Goal: Information Seeking & Learning: Find specific fact

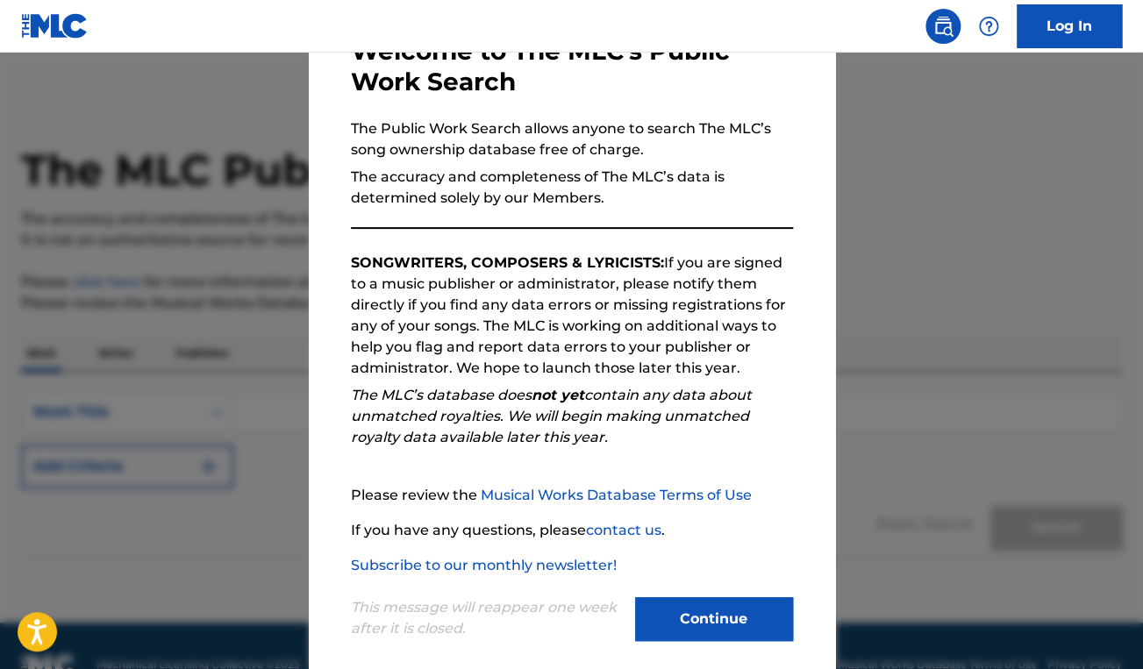
scroll to position [134, 0]
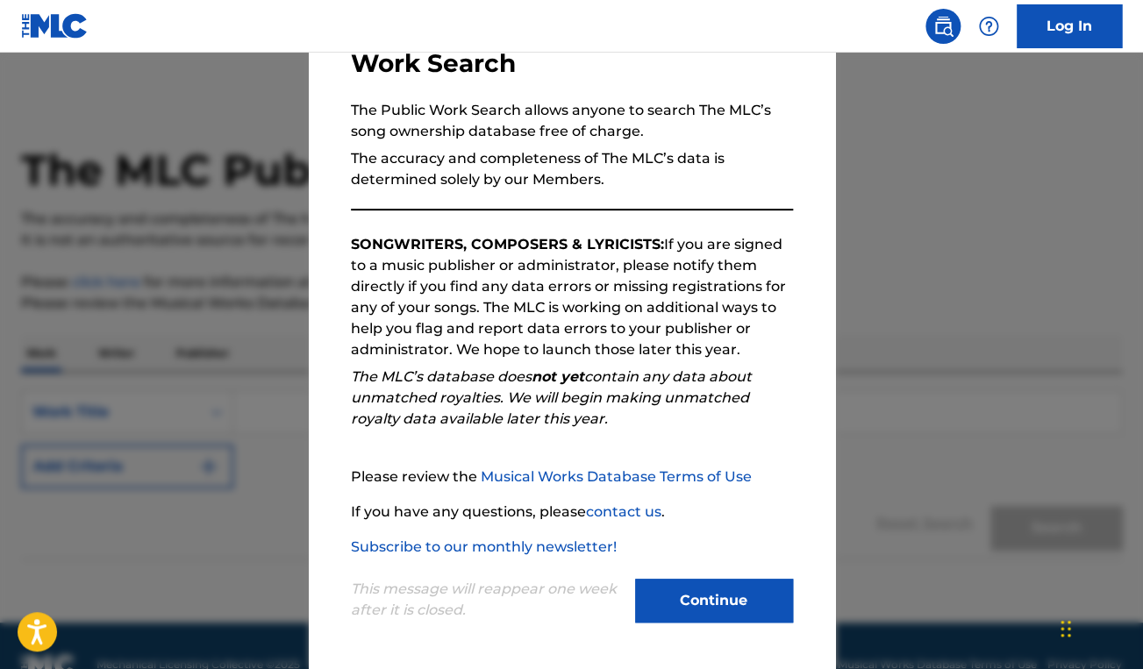
click at [711, 589] on button "Continue" at bounding box center [714, 601] width 158 height 44
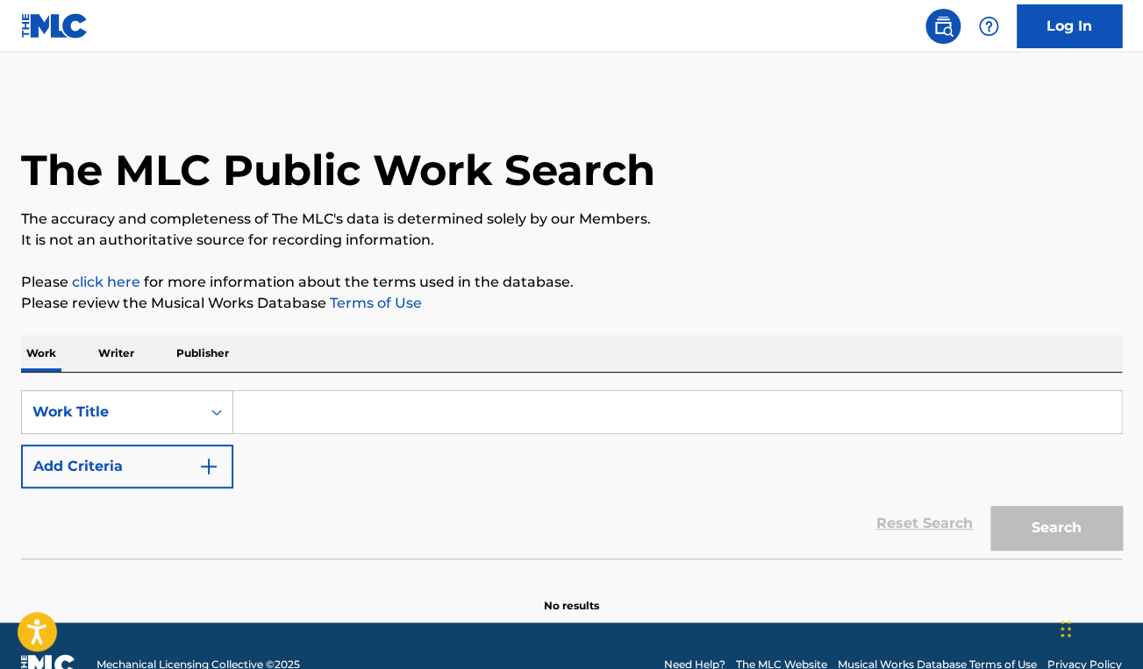
click at [337, 409] on input "Search Form" at bounding box center [677, 412] width 888 height 42
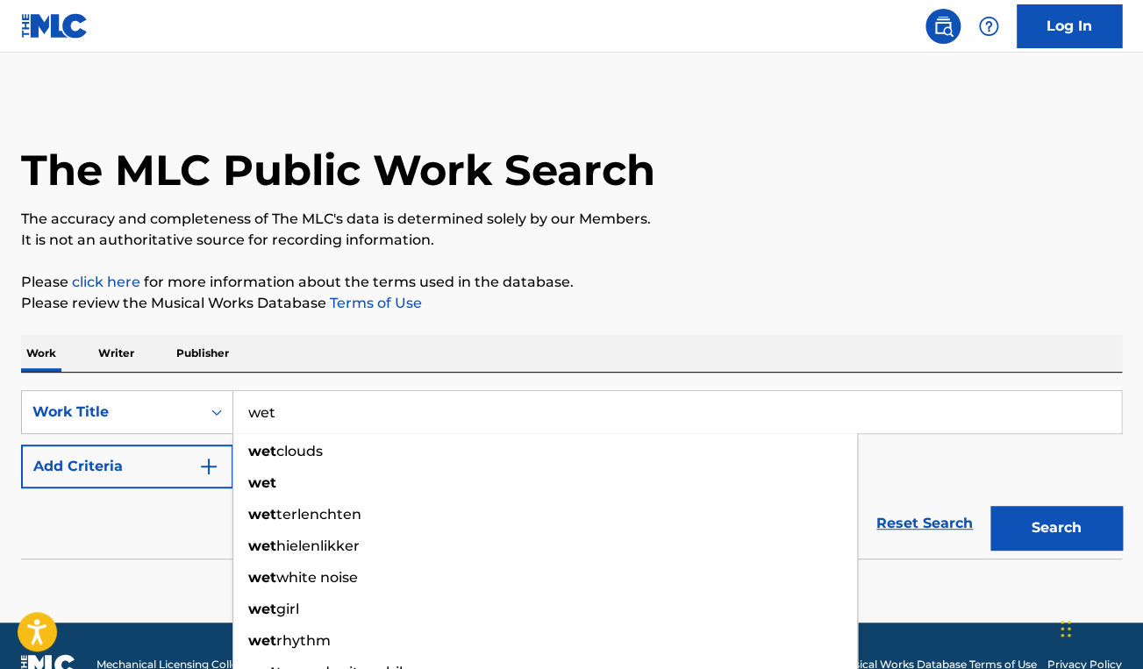
type input "wet"
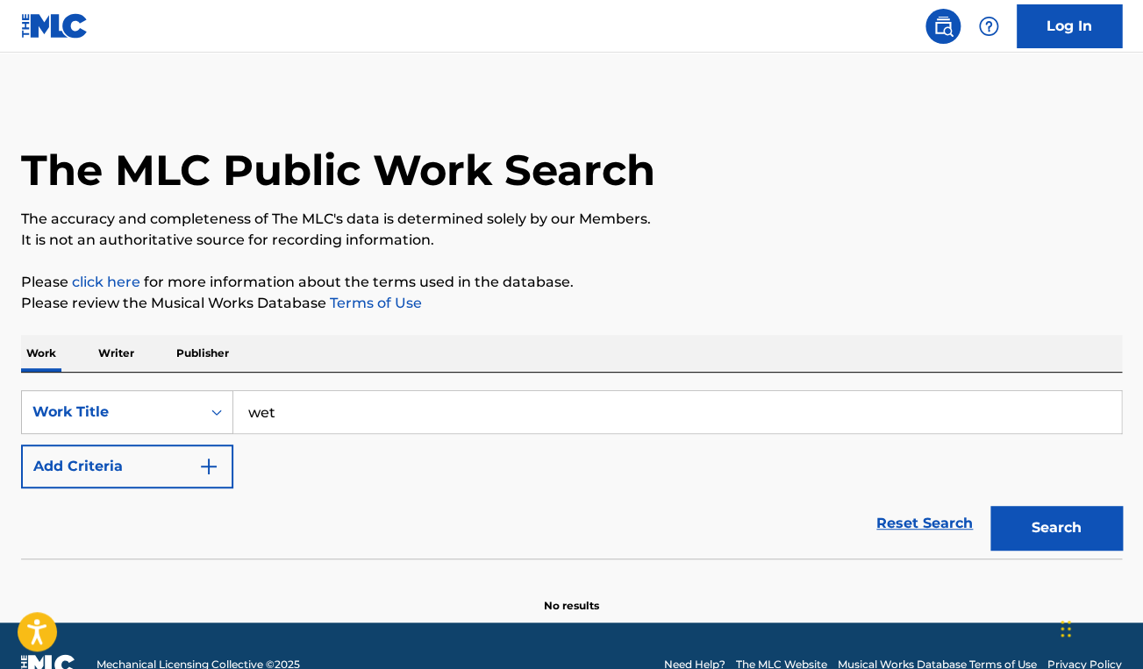
click at [139, 478] on button "Add Criteria" at bounding box center [127, 467] width 212 height 44
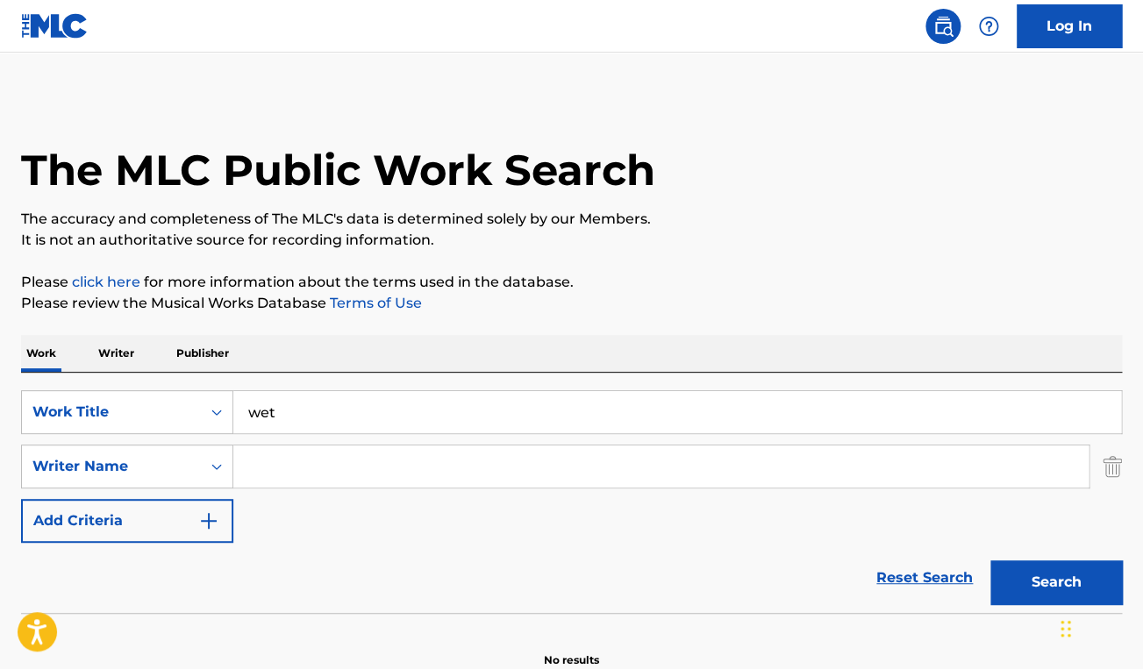
click at [282, 469] on input "Search Form" at bounding box center [660, 467] width 855 height 42
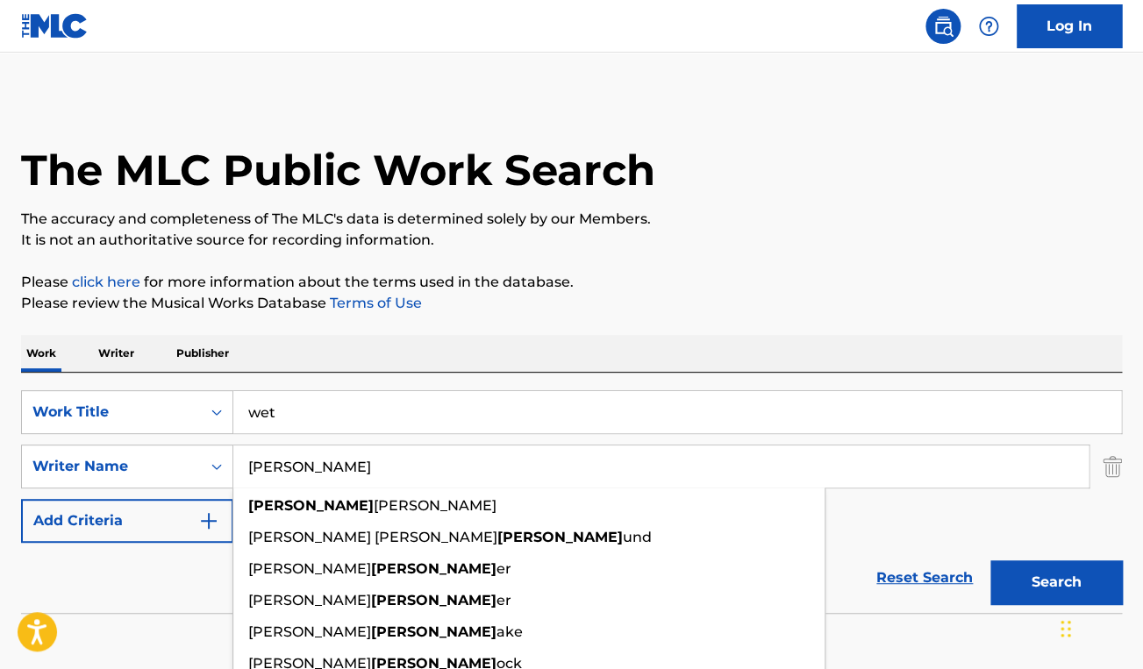
type input "[PERSON_NAME]"
click at [1040, 578] on button "Search" at bounding box center [1056, 583] width 132 height 44
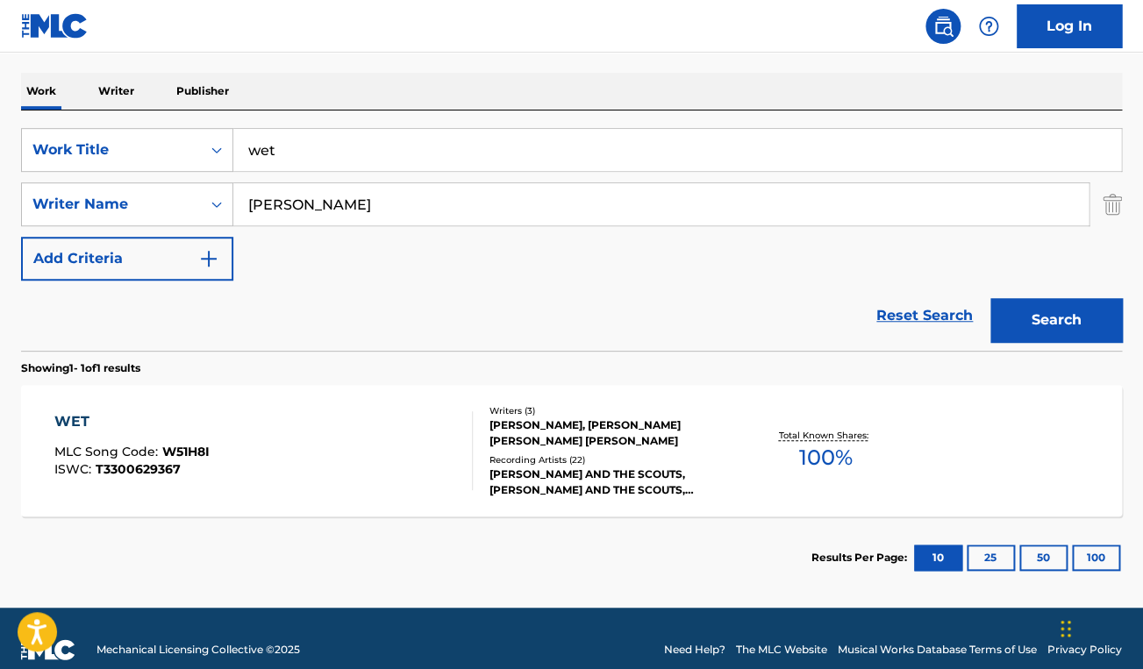
scroll to position [285, 0]
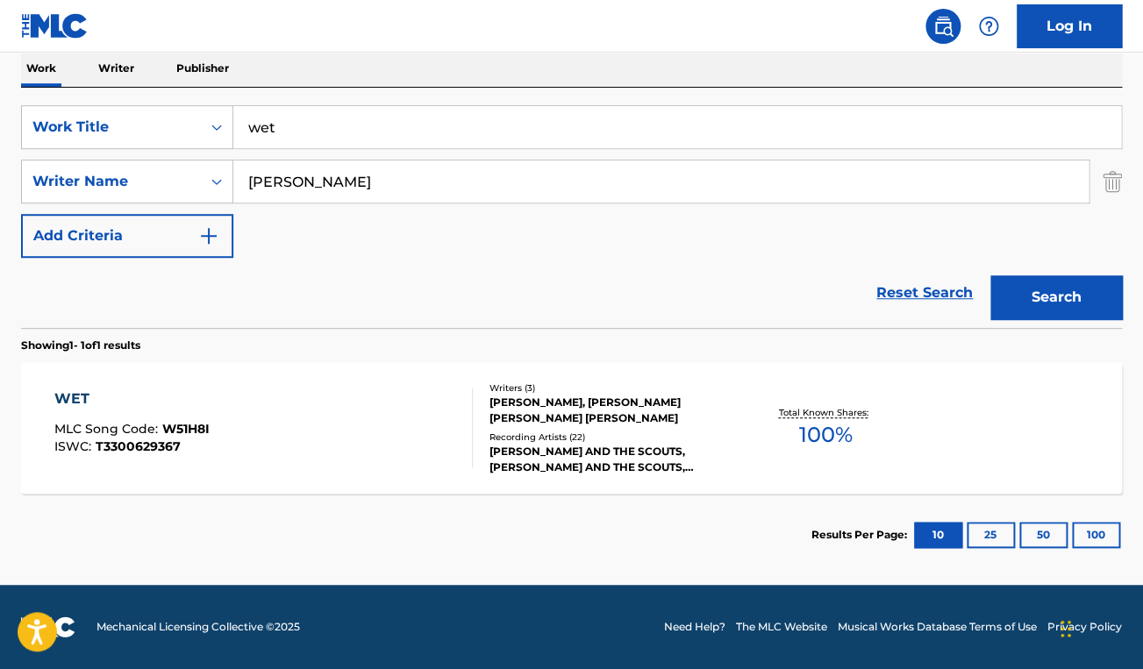
click at [635, 396] on div "[PERSON_NAME], [PERSON_NAME] [PERSON_NAME] [PERSON_NAME]" at bounding box center [612, 411] width 245 height 32
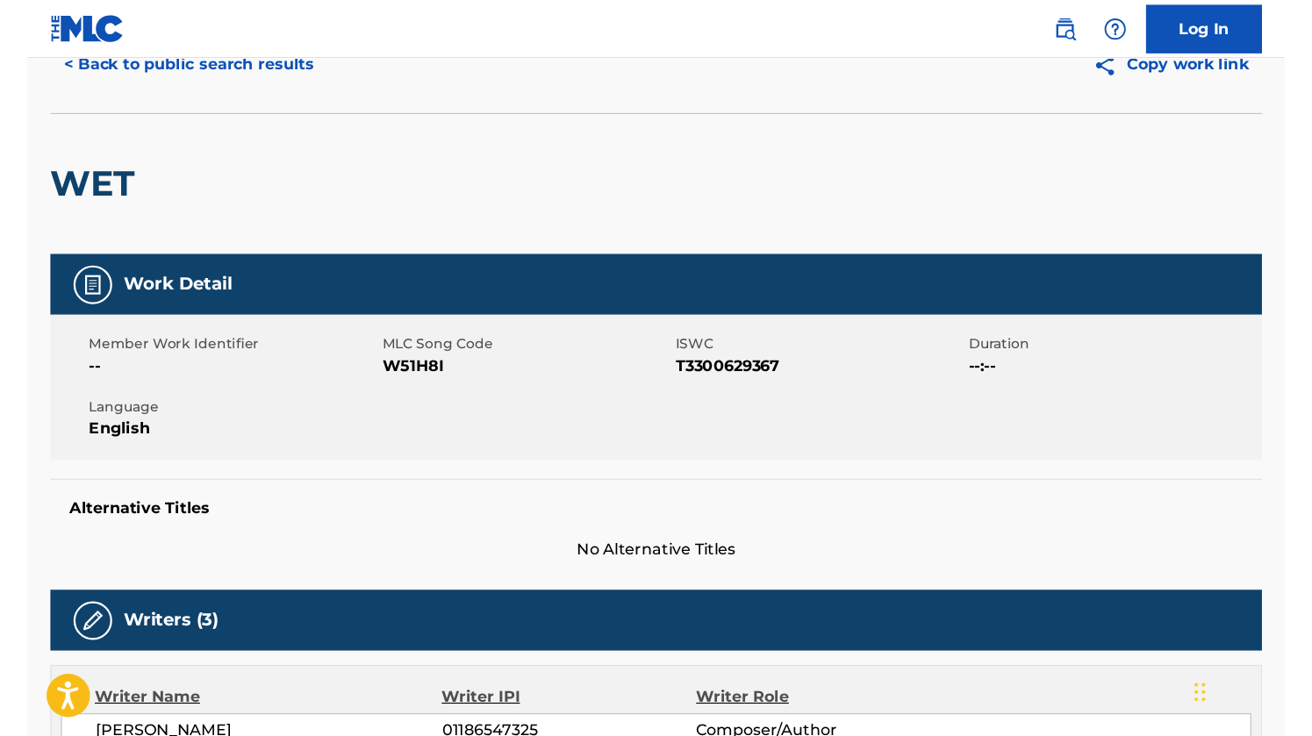
scroll to position [84, 0]
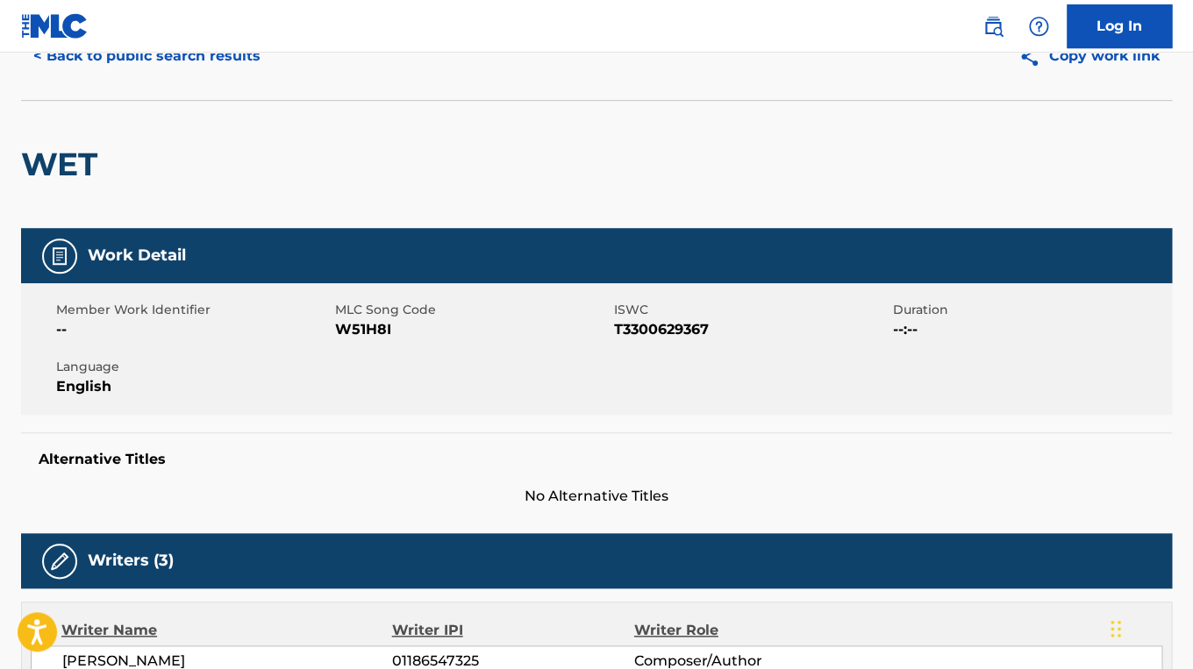
click at [280, 170] on div "WET" at bounding box center [596, 164] width 1151 height 128
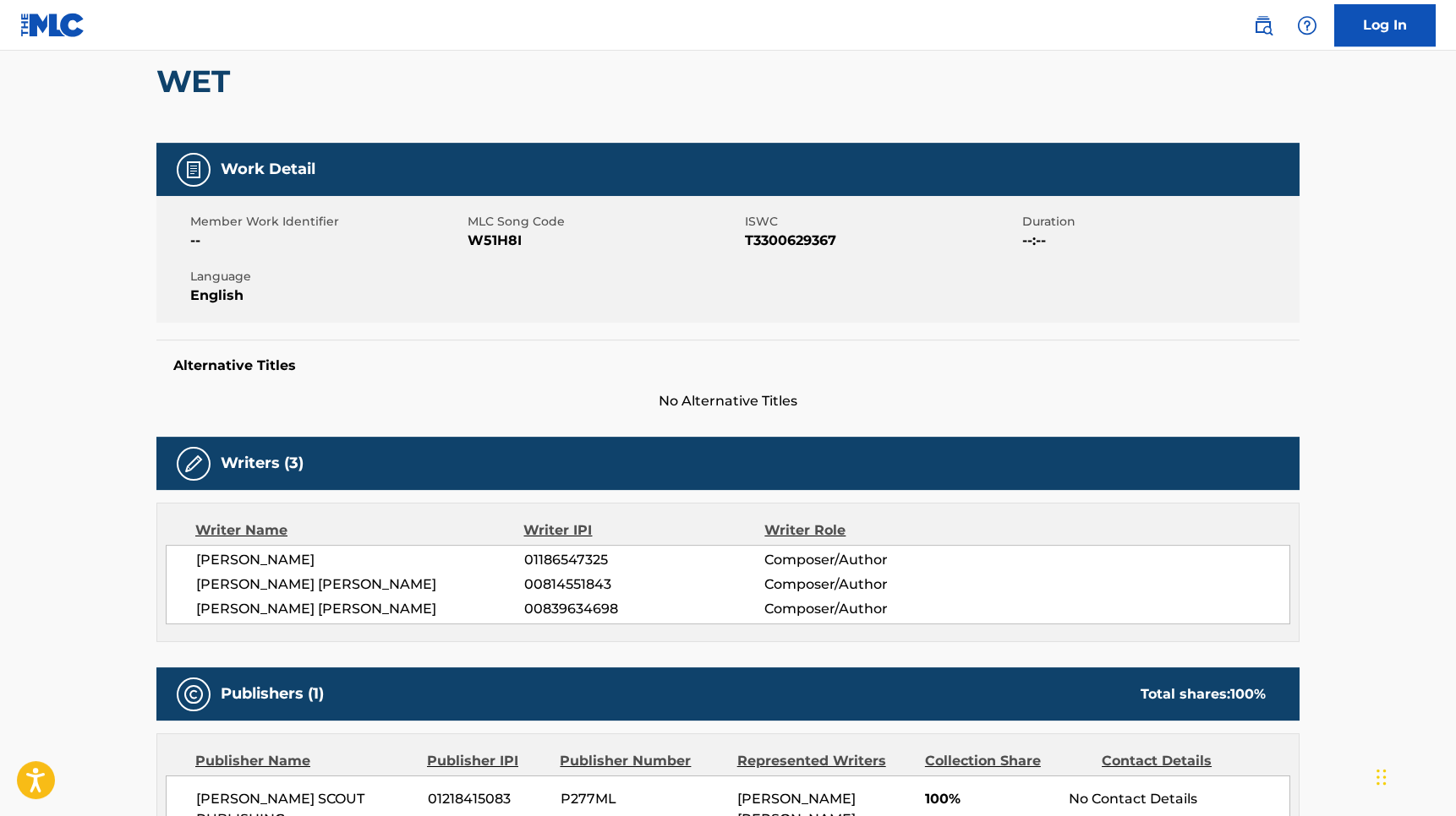
scroll to position [162, 0]
